Goal: Check status: Check status

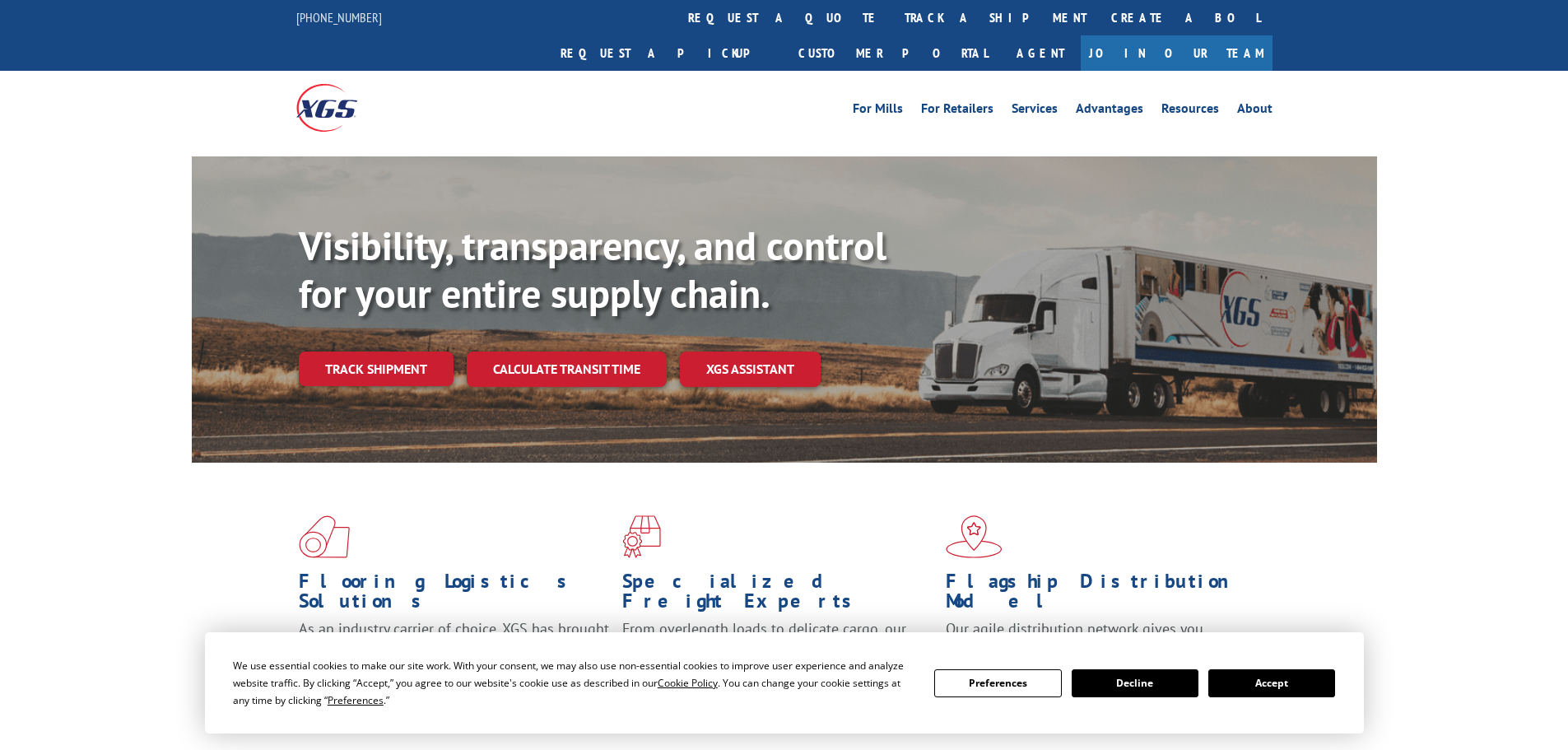
click at [378, 361] on div "Visibility, transparency, and control for your entire supply chain. Track shipm…" at bounding box center [838, 337] width 1078 height 229
click at [382, 352] on link "Track shipment" at bounding box center [376, 368] width 155 height 34
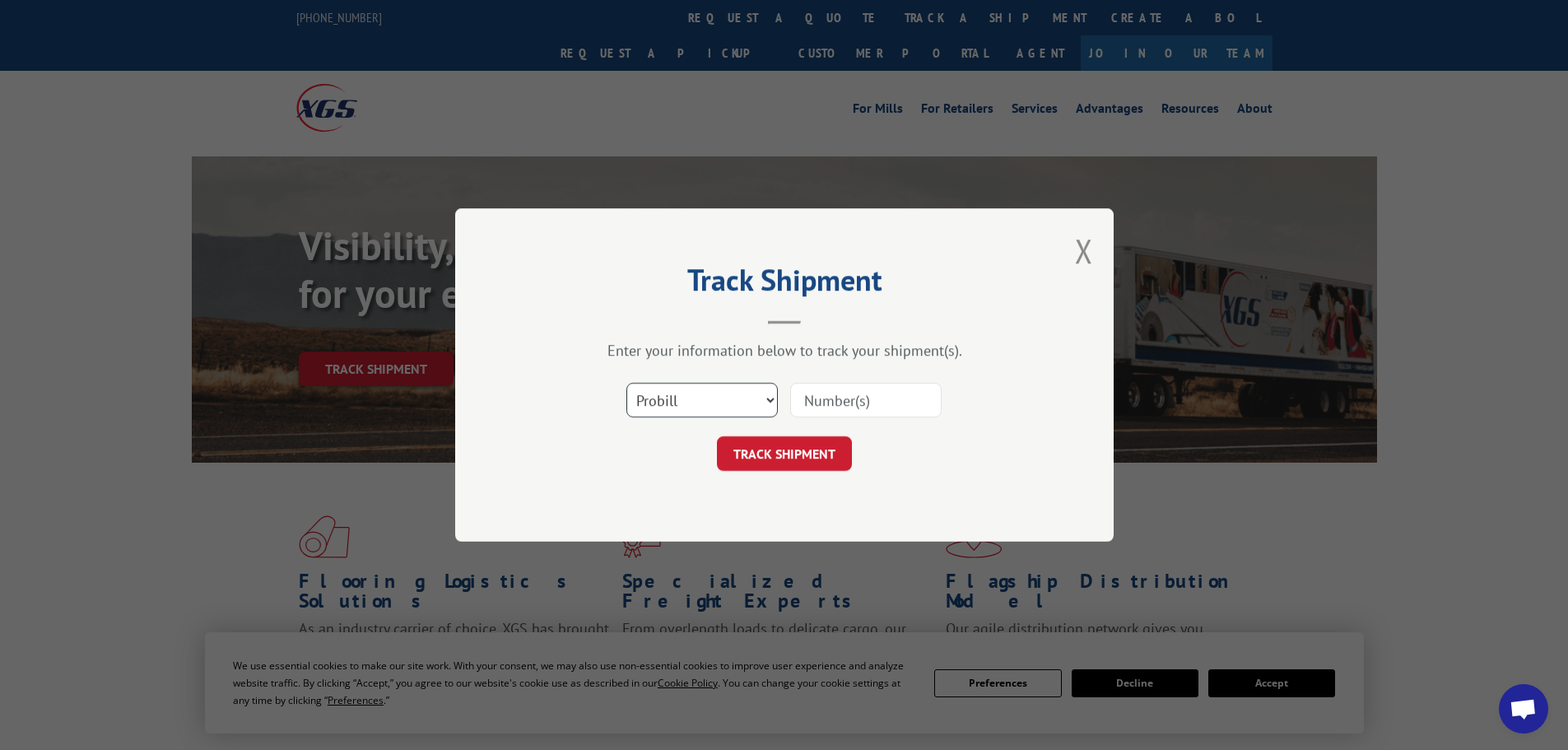
click at [708, 408] on select "Select category... Probill BOL PO" at bounding box center [701, 399] width 151 height 34
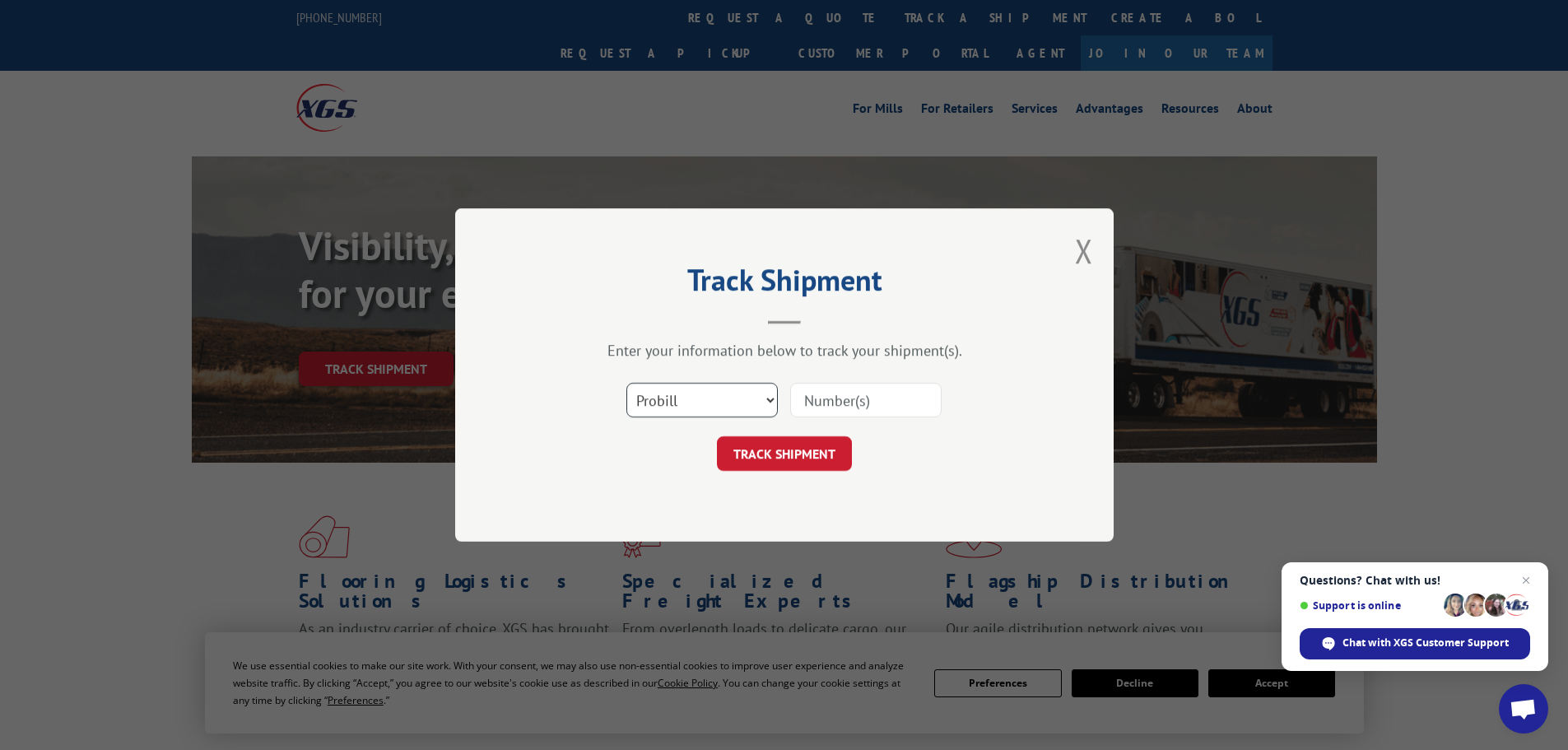
select select "bol"
click at [626, 383] on select "Select category... Probill BOL PO" at bounding box center [701, 399] width 151 height 34
click at [874, 391] on input at bounding box center [865, 399] width 151 height 34
paste input "17624423"
type input "17624423"
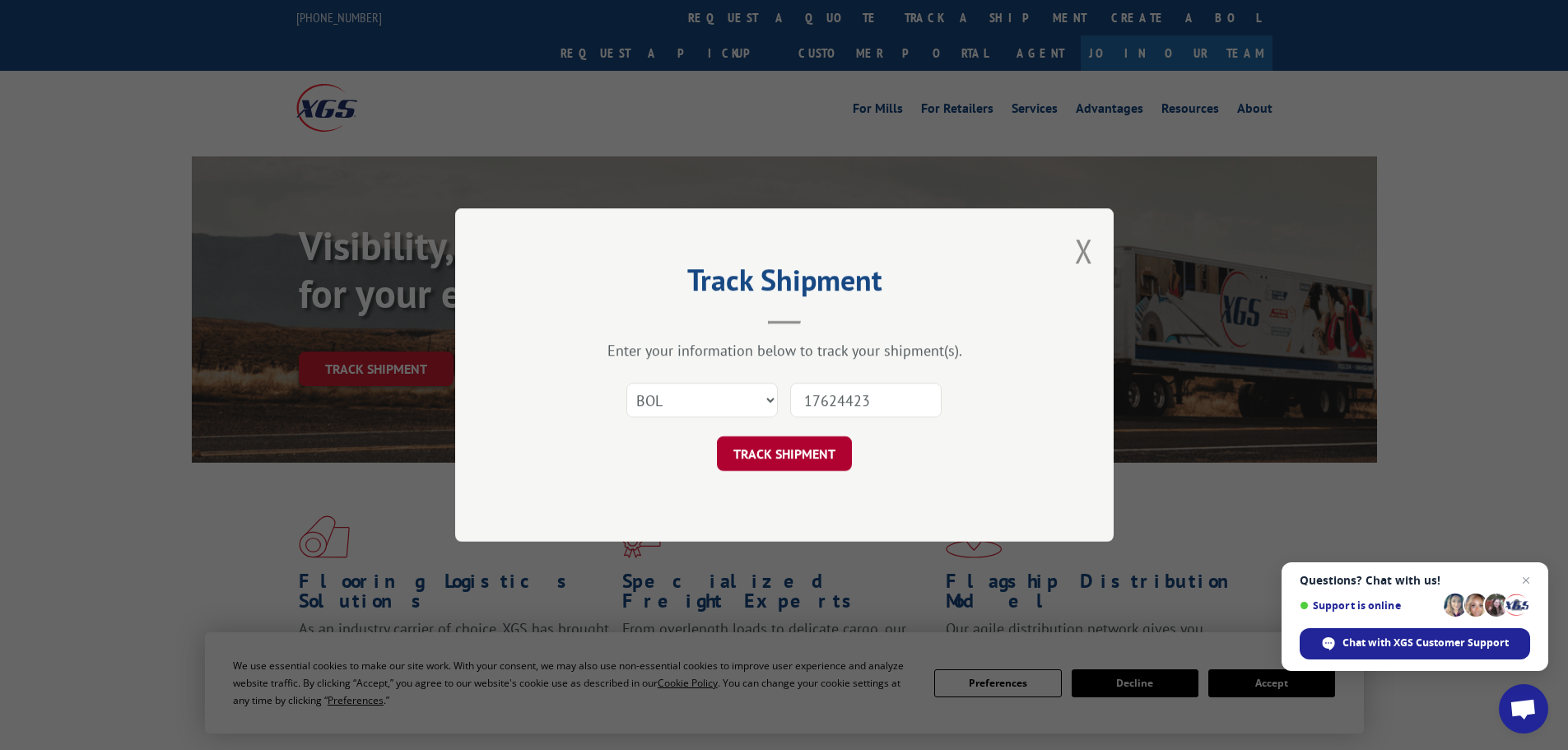
click at [782, 466] on button "TRACK SHIPMENT" at bounding box center [784, 453] width 135 height 34
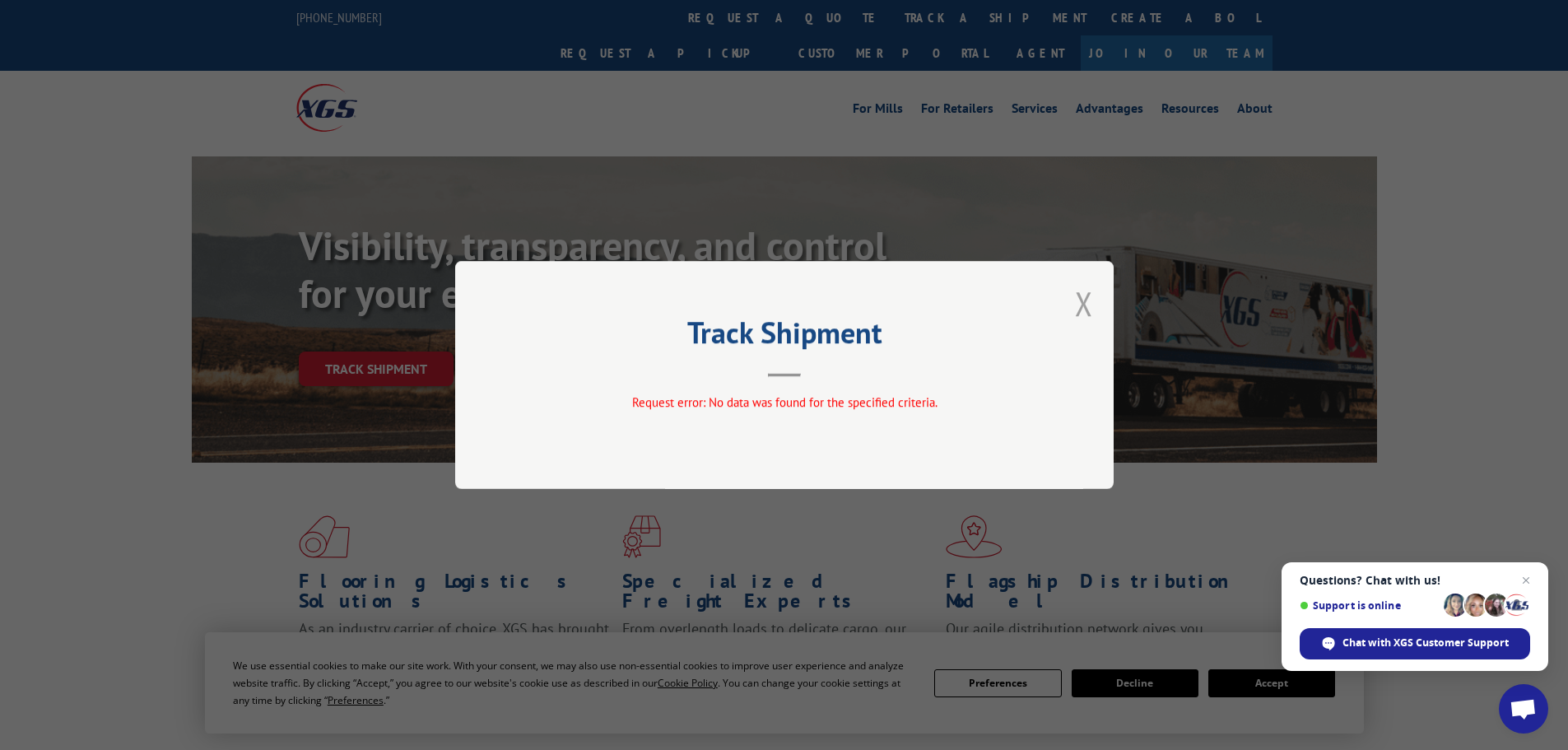
click at [1078, 298] on button "Close modal" at bounding box center [1084, 303] width 18 height 44
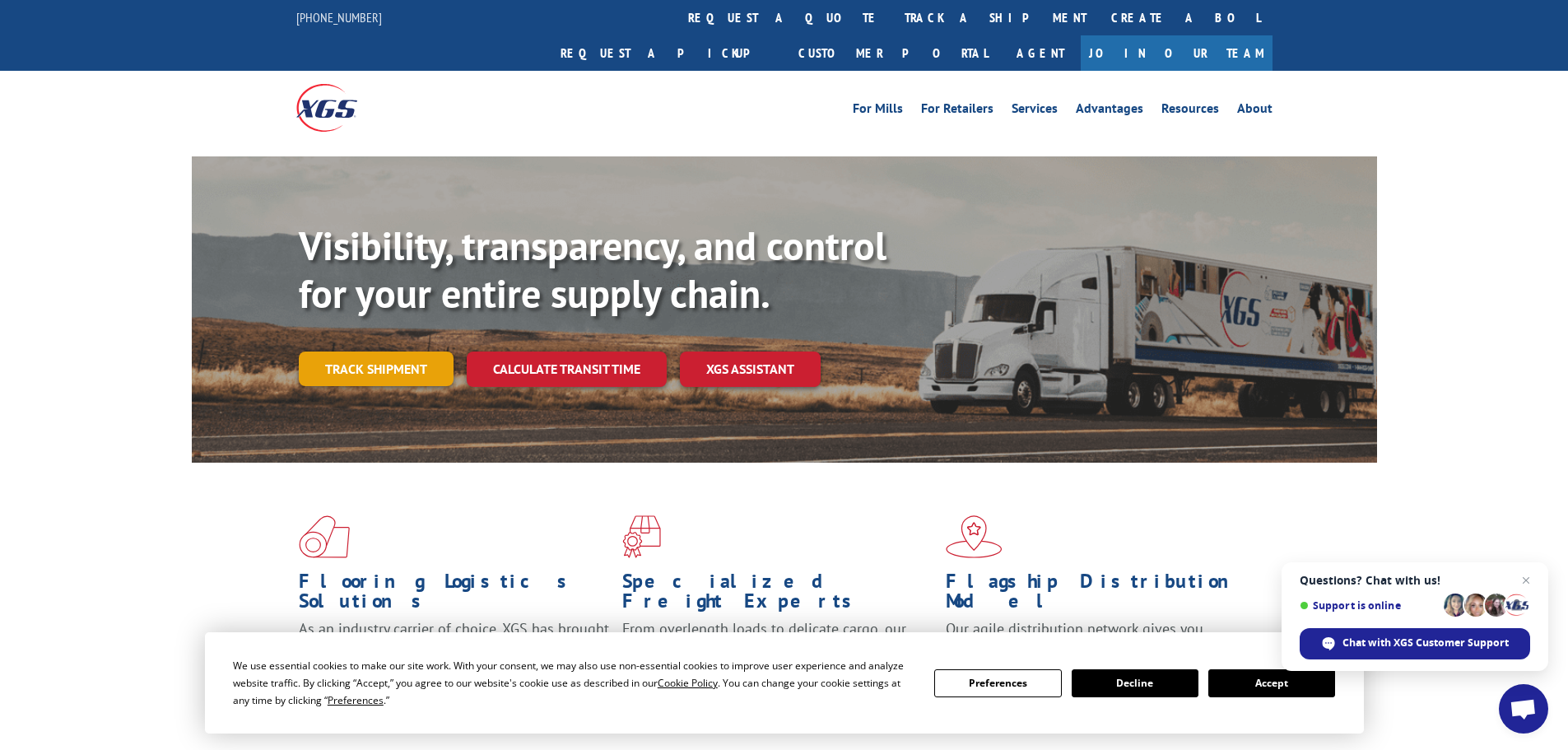
click at [382, 352] on link "Track shipment" at bounding box center [376, 368] width 155 height 34
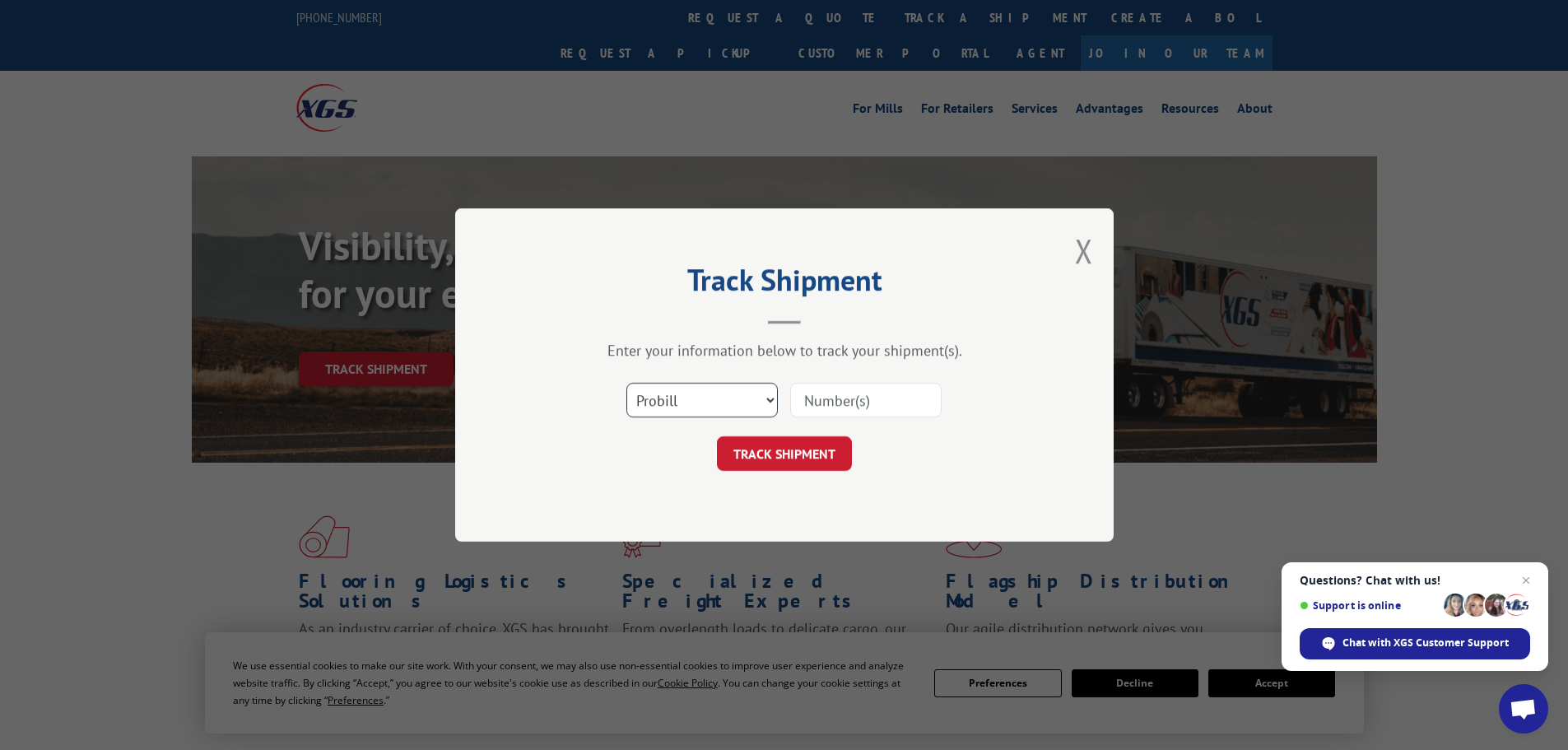
click at [709, 403] on select "Select category... Probill BOL PO" at bounding box center [701, 399] width 151 height 34
click at [626, 383] on select "Select category... Probill BOL PO" at bounding box center [701, 399] width 151 height 34
click at [830, 405] on input at bounding box center [865, 399] width 151 height 34
paste input "17624423"
type input "17624423"
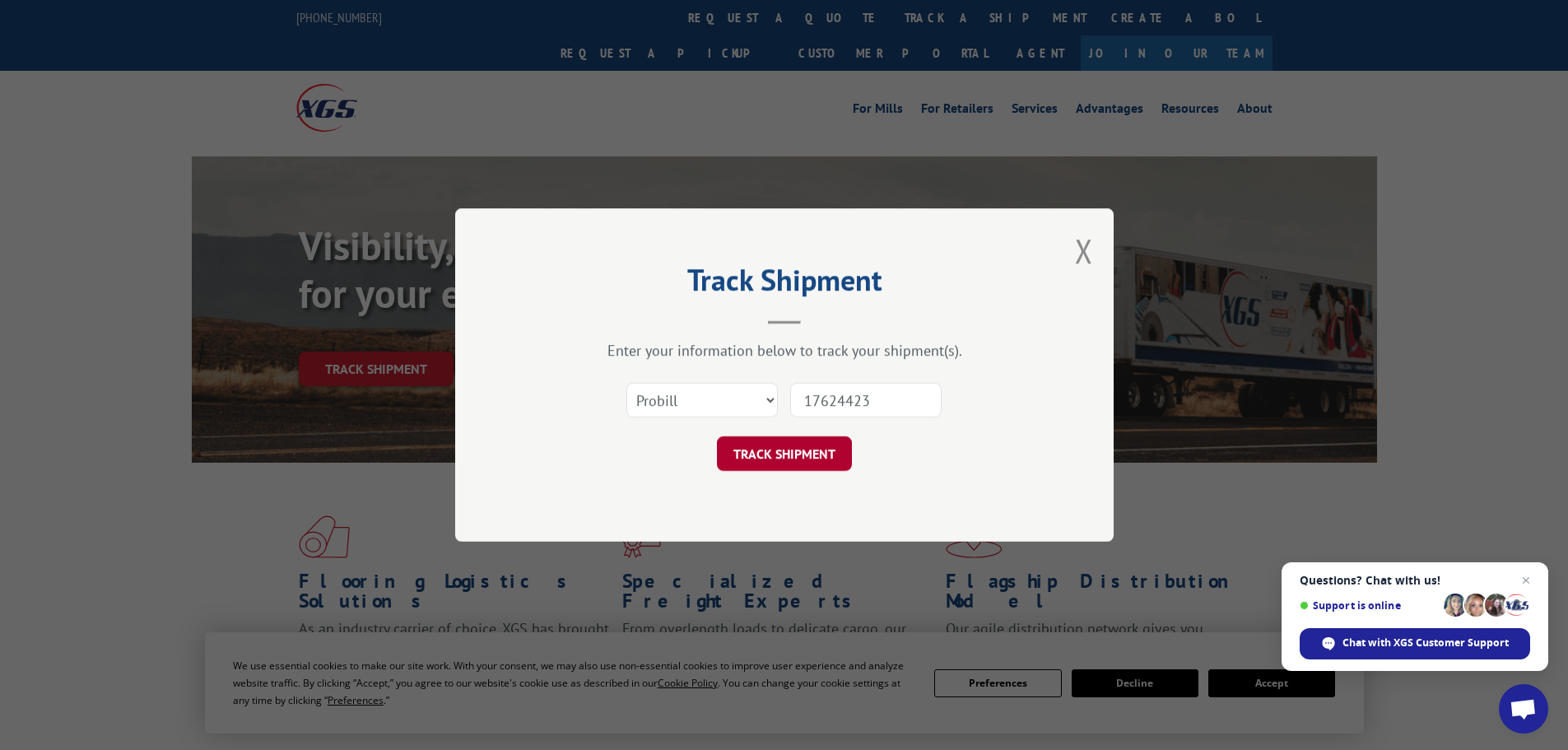
click at [808, 461] on button "TRACK SHIPMENT" at bounding box center [784, 453] width 135 height 34
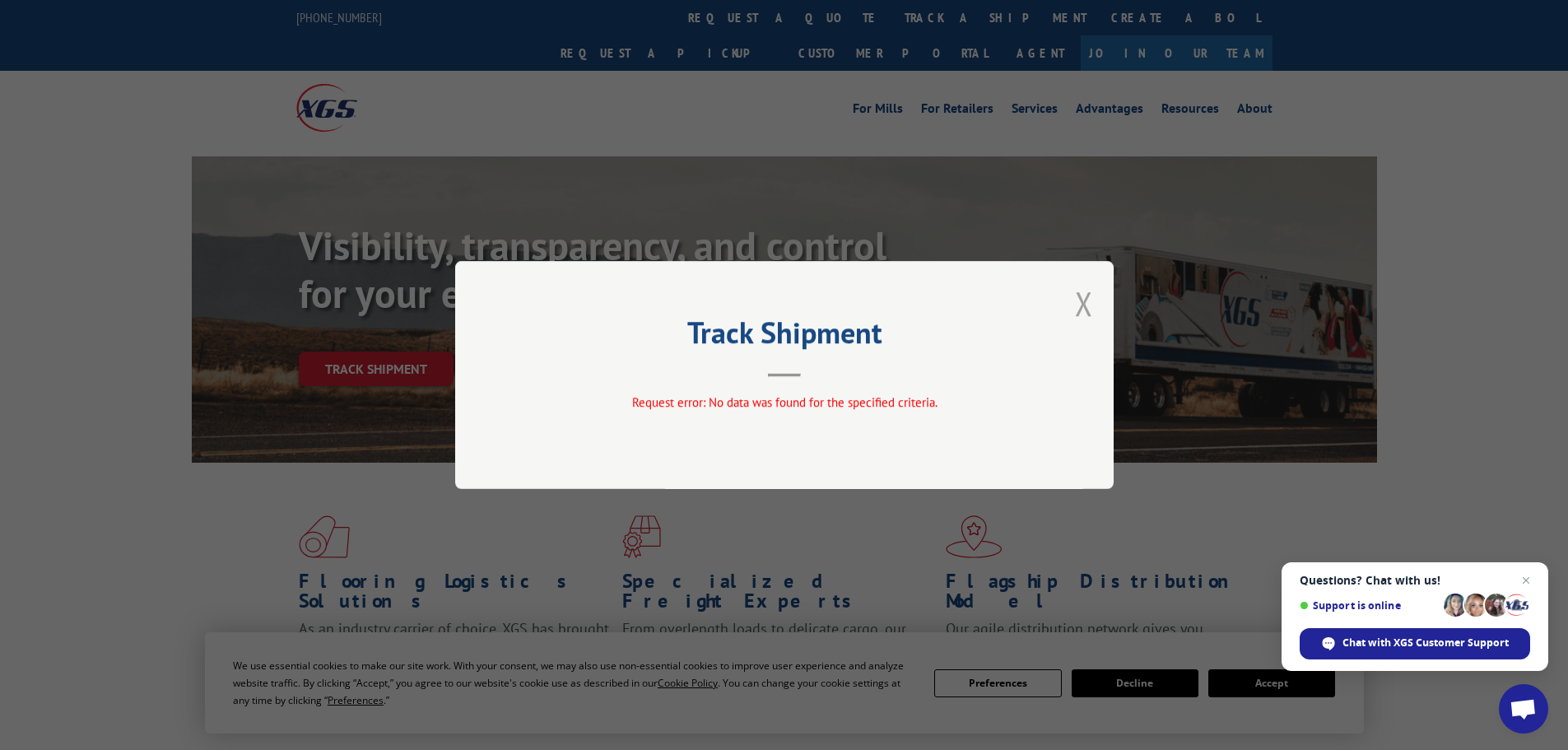
click at [1083, 305] on button "Close modal" at bounding box center [1084, 303] width 18 height 44
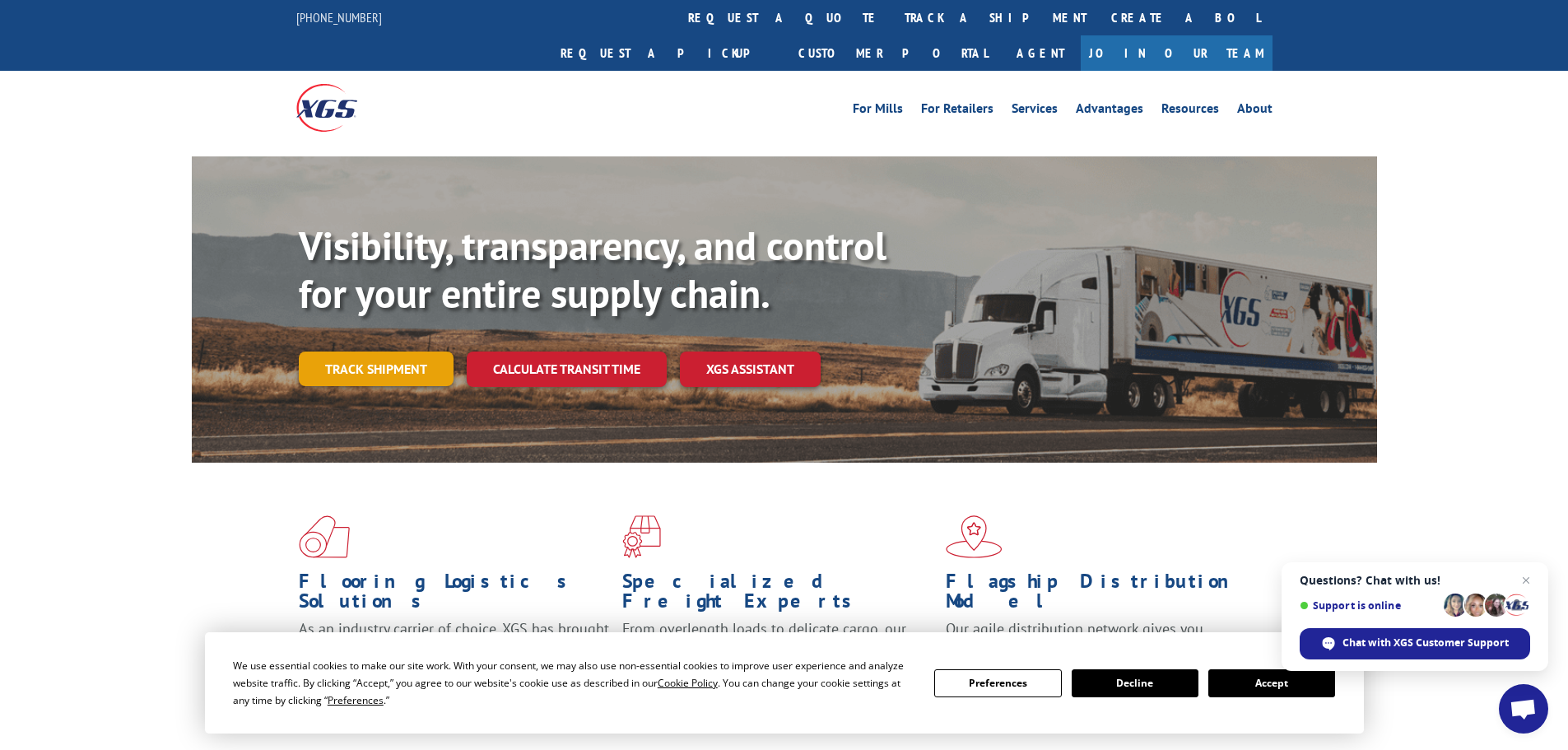
click at [402, 352] on link "Track shipment" at bounding box center [376, 368] width 155 height 34
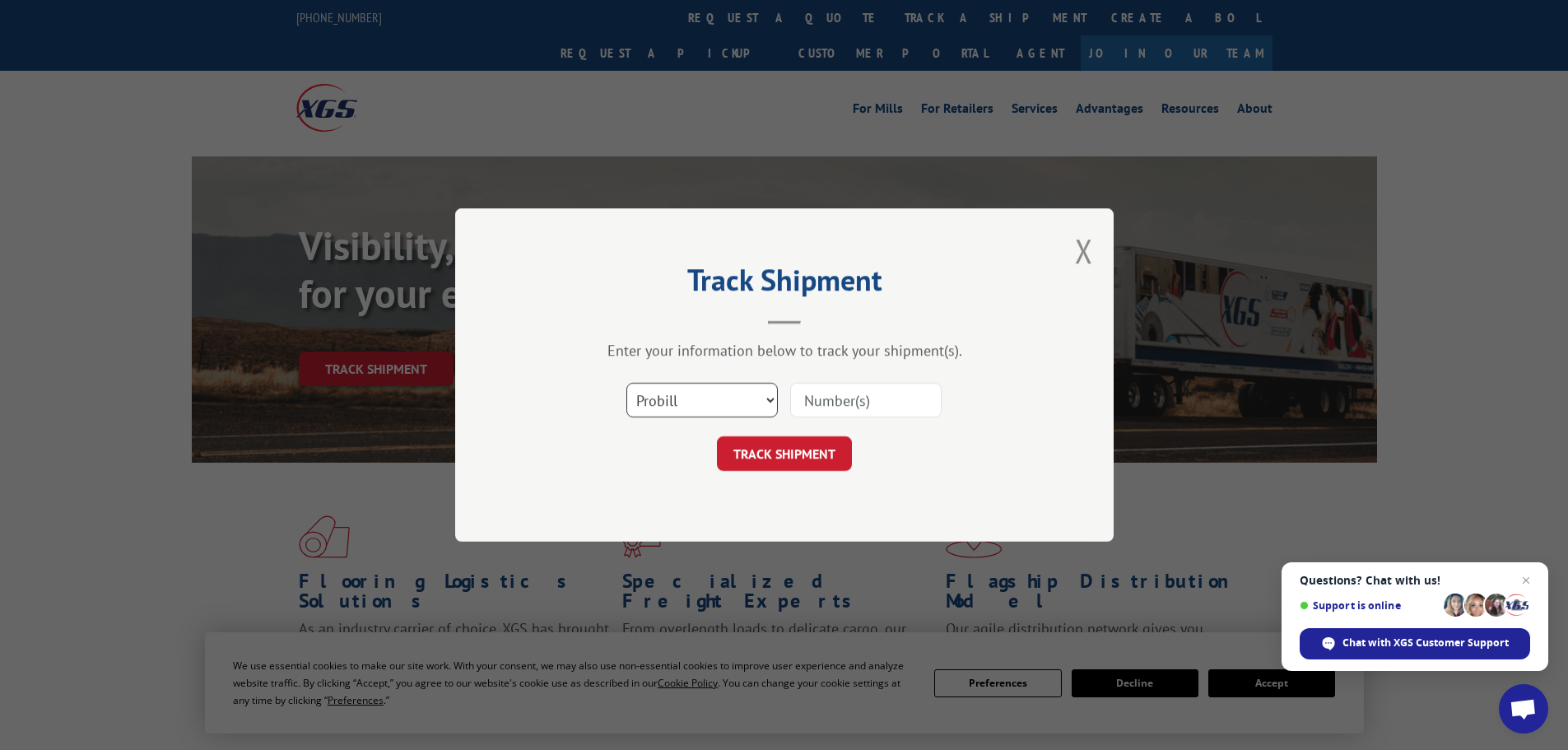
click at [723, 402] on select "Select category... Probill BOL PO" at bounding box center [701, 399] width 151 height 34
select select "bol"
click at [626, 383] on select "Select category... Probill BOL PO" at bounding box center [701, 399] width 151 height 34
click at [855, 406] on input at bounding box center [865, 399] width 151 height 34
paste input "AA05041593"
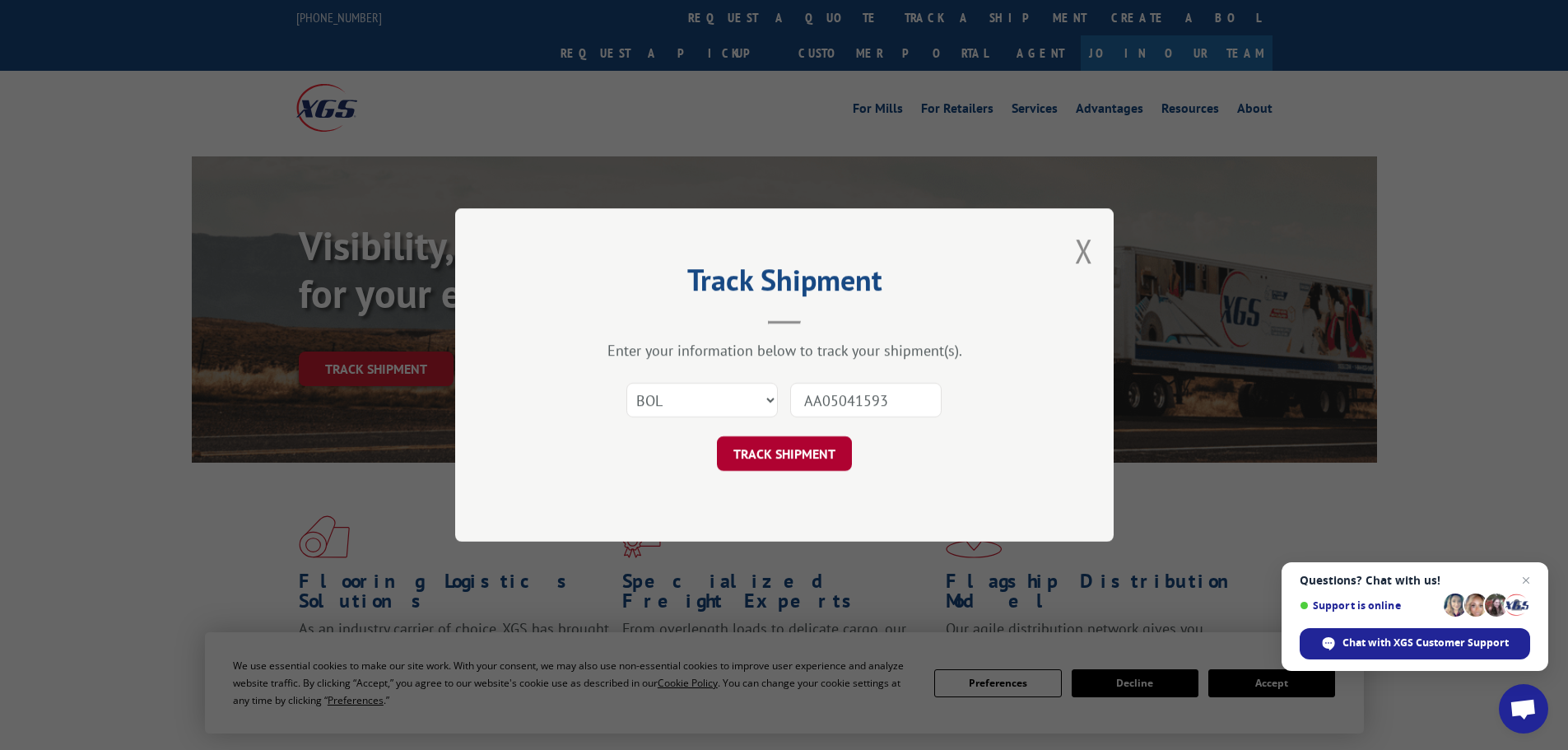
type input "AA05041593"
click at [787, 457] on button "TRACK SHIPMENT" at bounding box center [784, 453] width 135 height 34
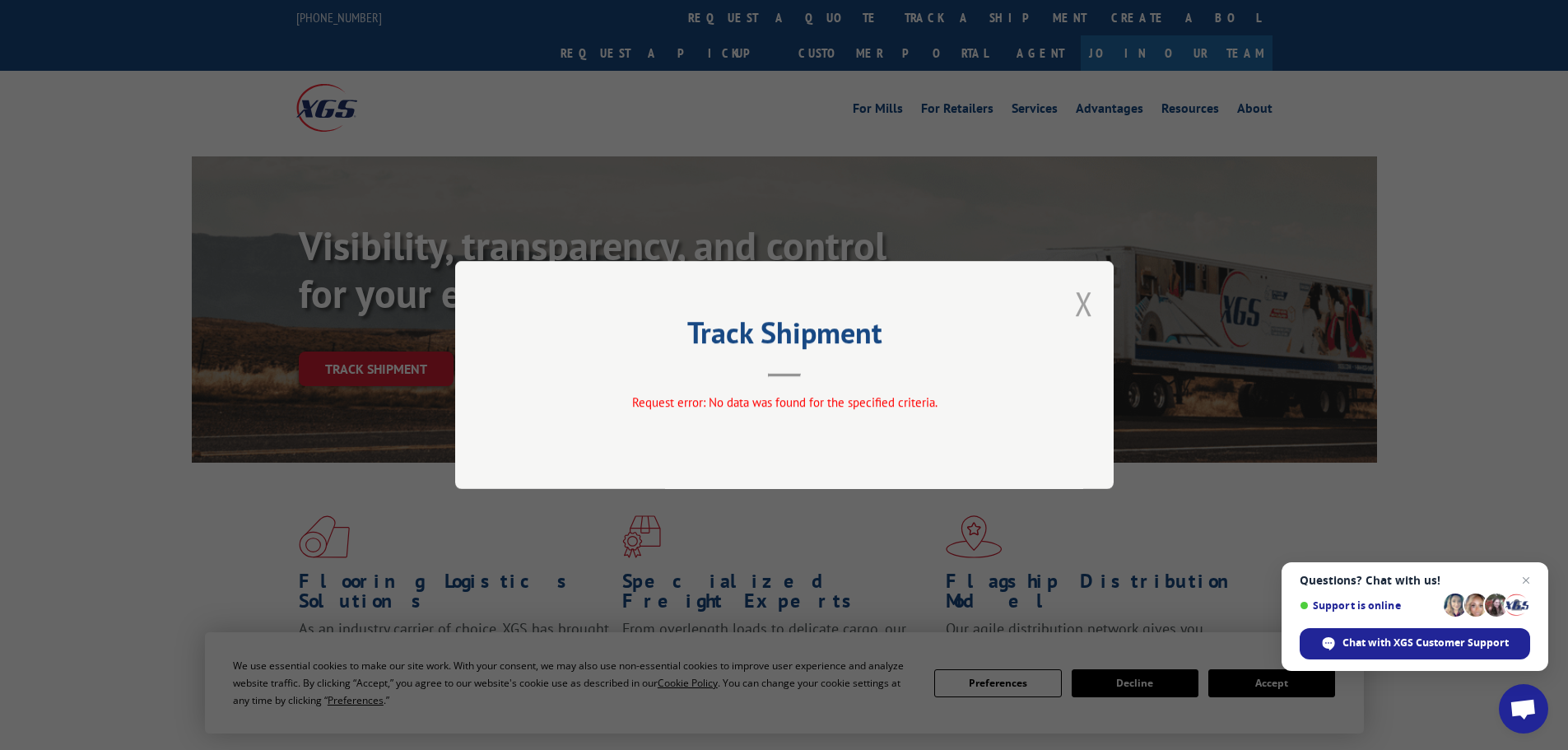
click at [1088, 301] on button "Close modal" at bounding box center [1084, 303] width 18 height 44
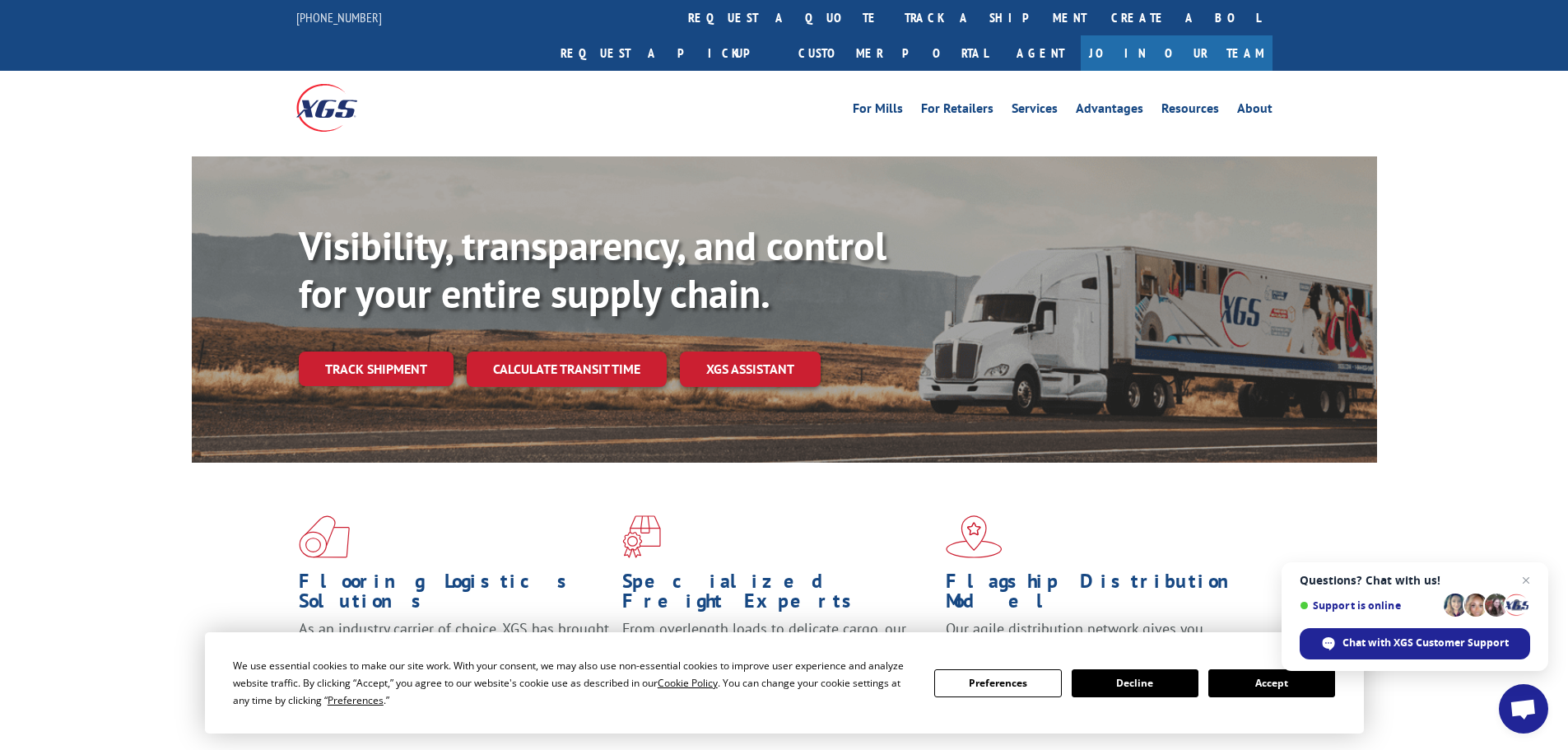
click at [1475, 408] on div "Visibility, transparency, and control for your entire supply chain. Track shipm…" at bounding box center [784, 326] width 1568 height 338
